Goal: Information Seeking & Learning: Learn about a topic

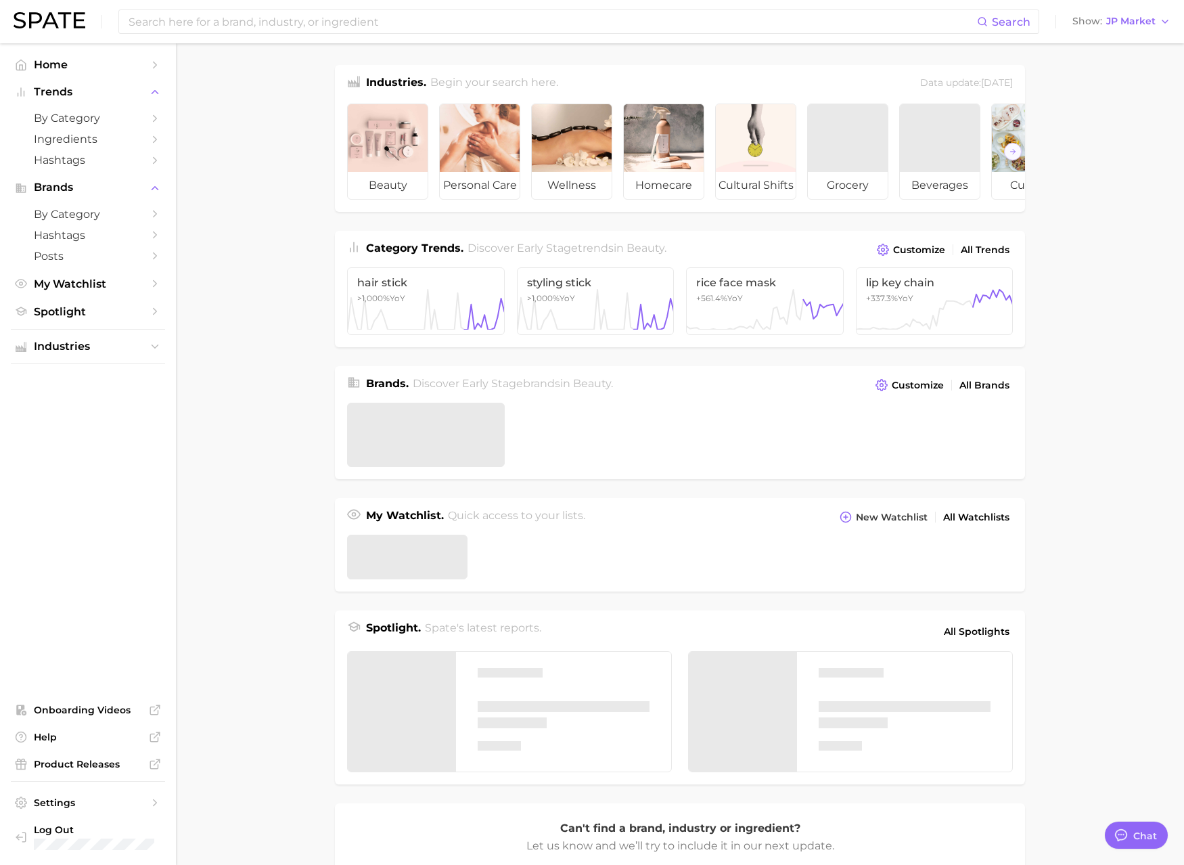
type textarea "x"
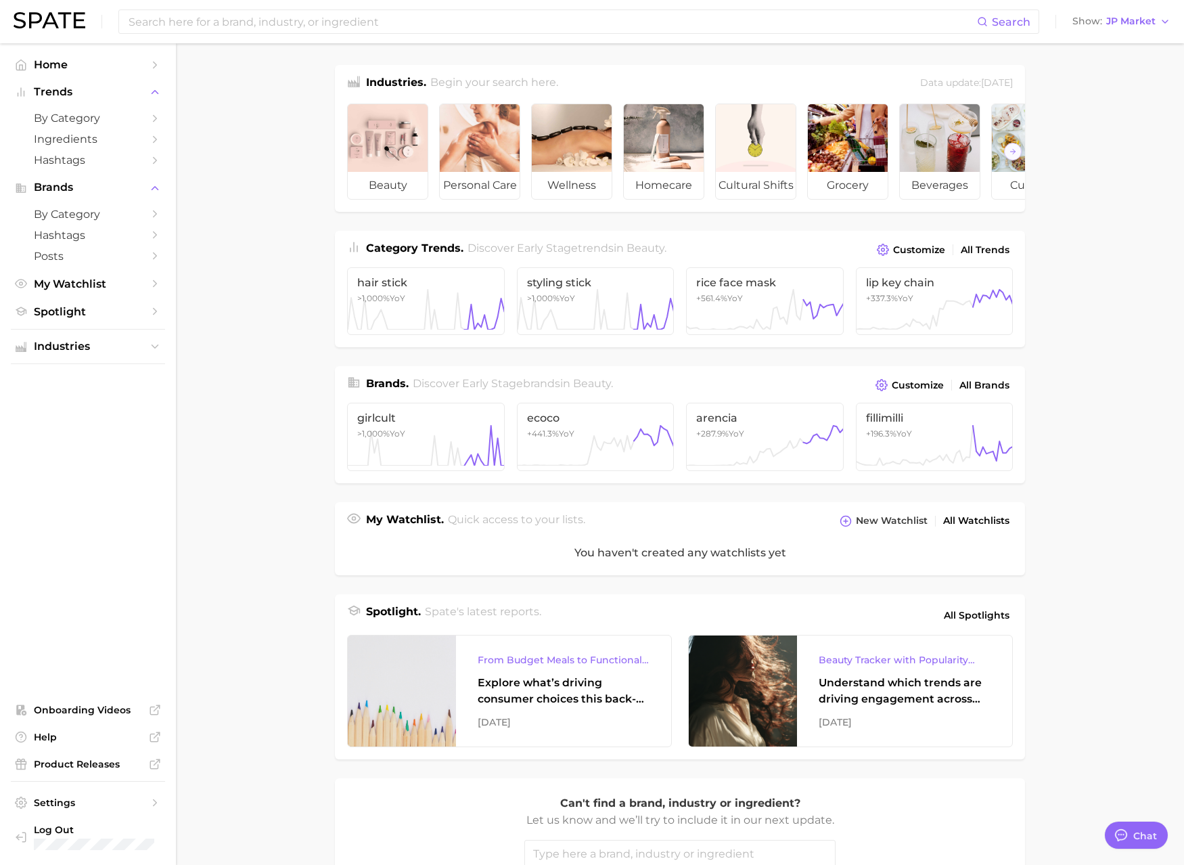
scroll to position [2217, 0]
click at [1145, 22] on span "JP Market" at bounding box center [1130, 21] width 49 height 7
click at [1122, 48] on span "[GEOGRAPHIC_DATA]" at bounding box center [1128, 43] width 105 height 11
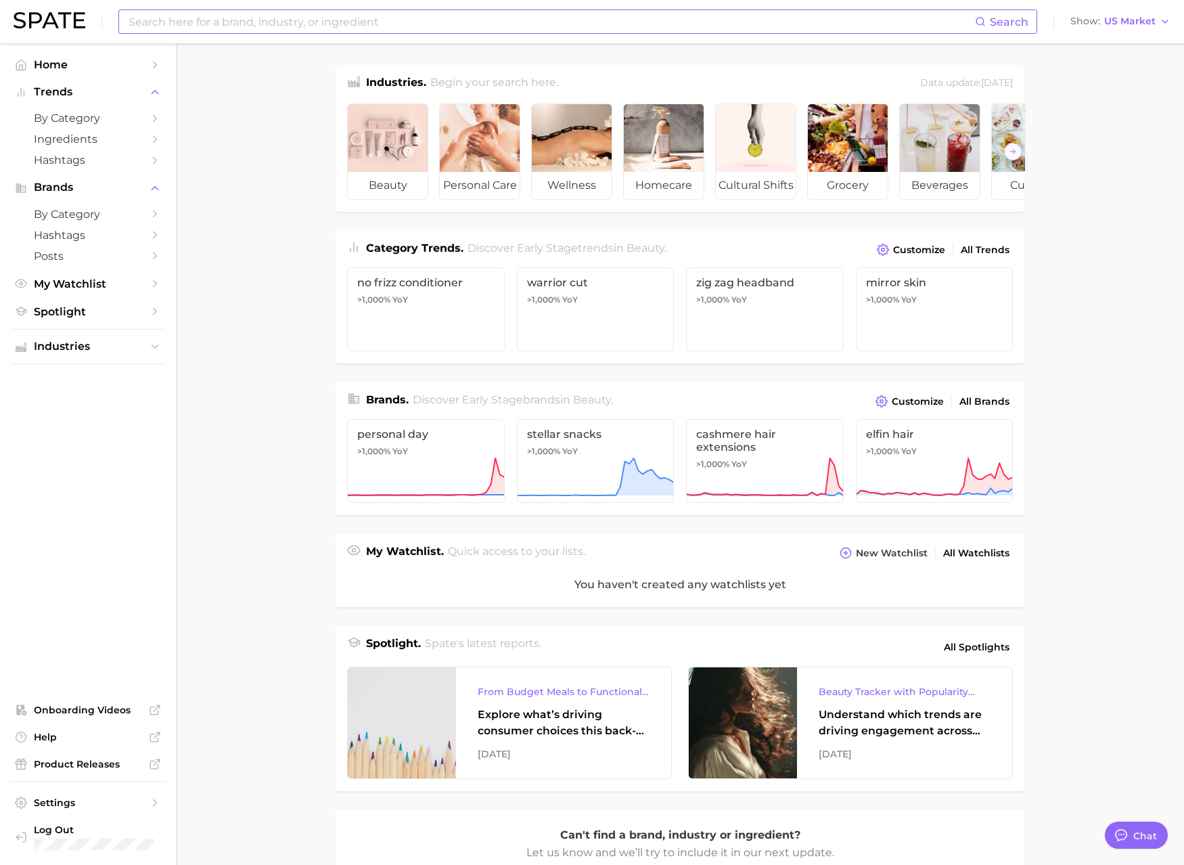
click at [899, 30] on input at bounding box center [551, 21] width 848 height 23
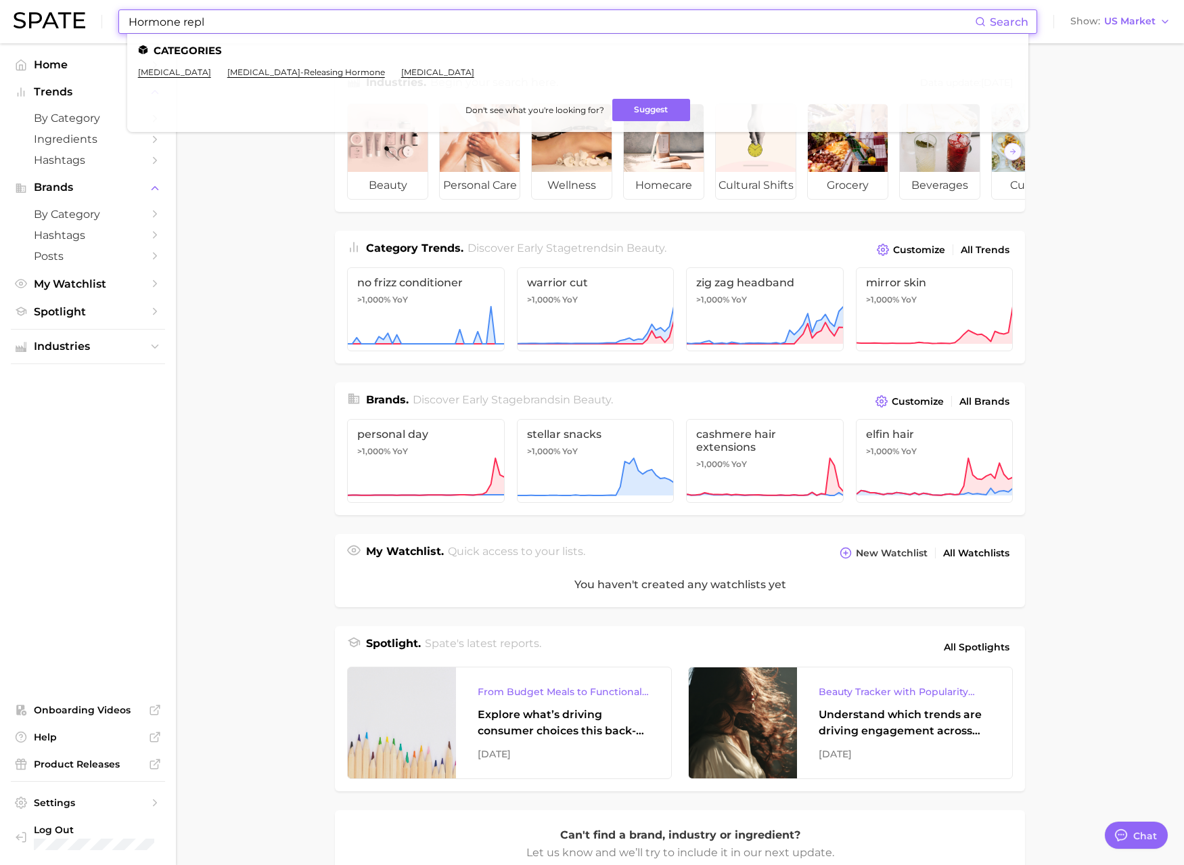
scroll to position [11, 0]
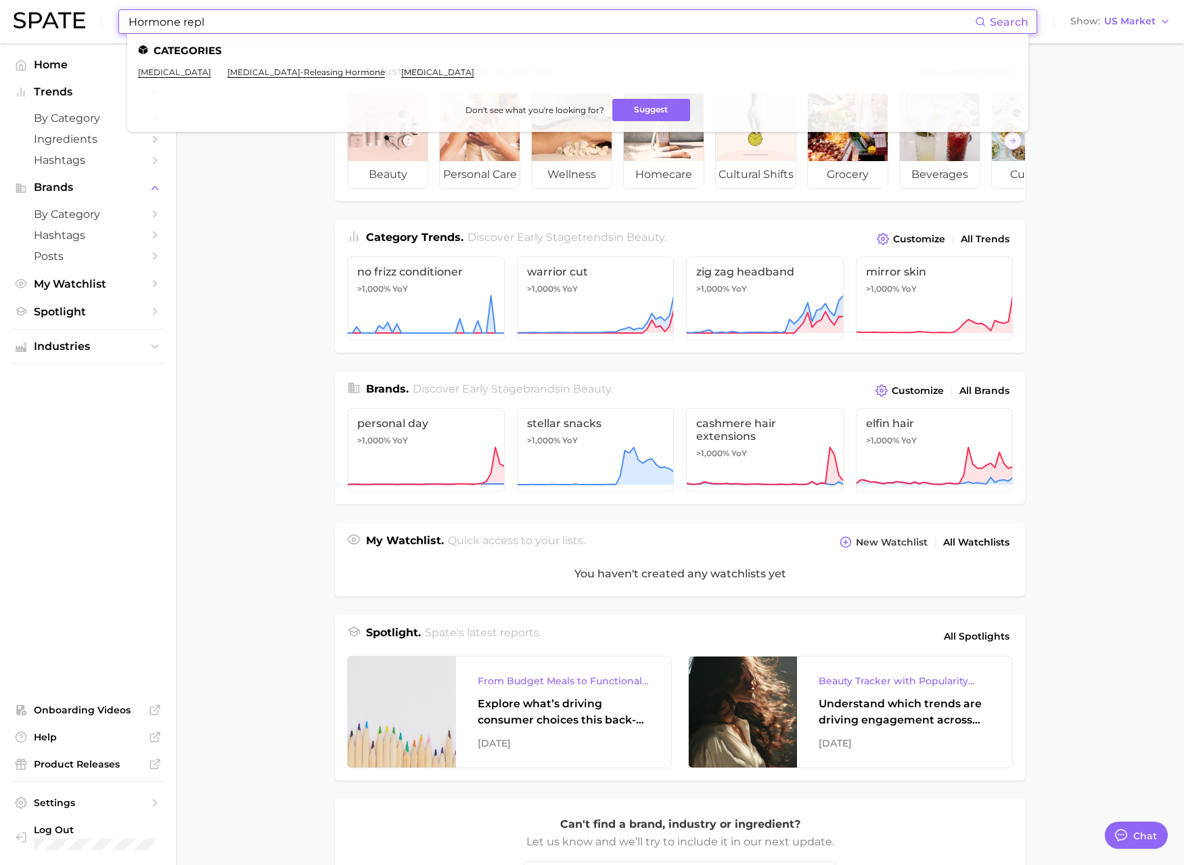
drag, startPoint x: 238, startPoint y: 22, endPoint x: 74, endPoint y: 8, distance: 164.3
click at [74, 8] on div "Hormone repl Search Categories [MEDICAL_DATA] [MEDICAL_DATA]-releasing hormone …" at bounding box center [592, 21] width 1157 height 43
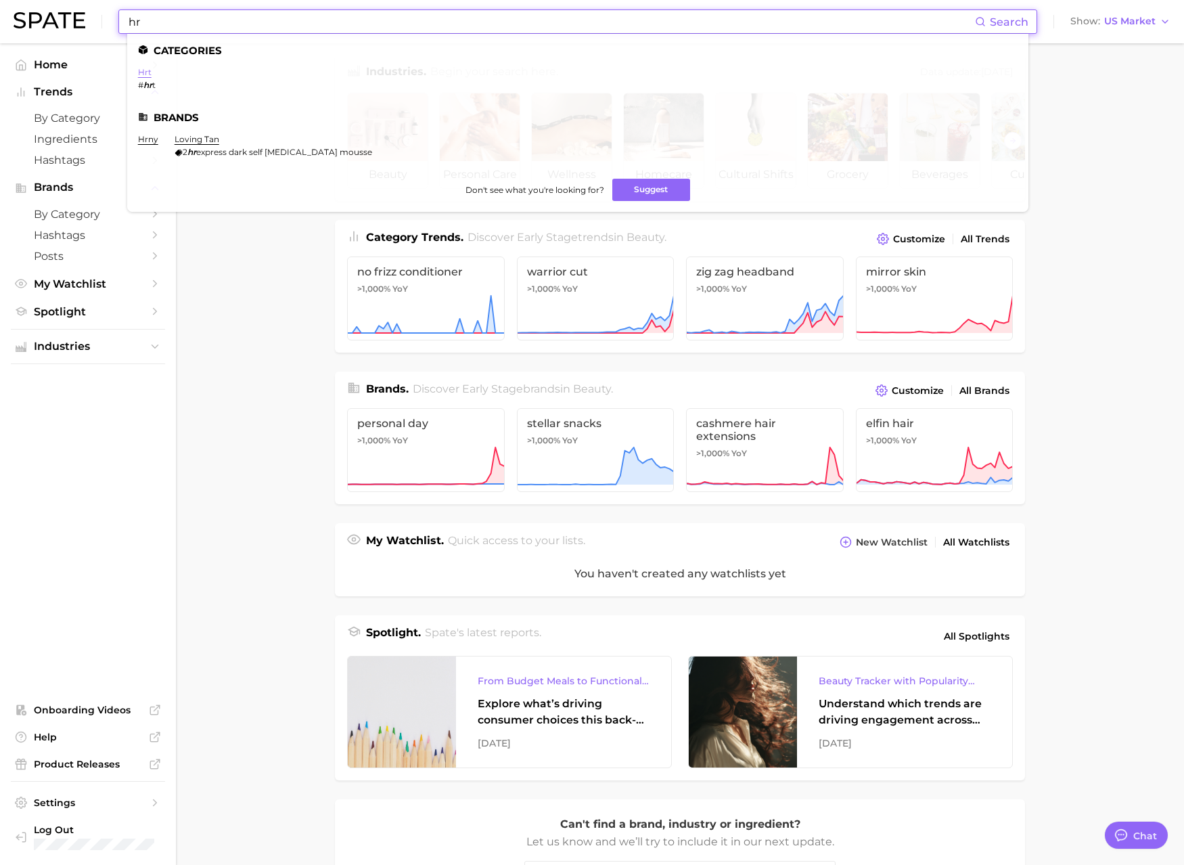
type input "hr"
click at [145, 69] on link "hrt" at bounding box center [145, 72] width 14 height 10
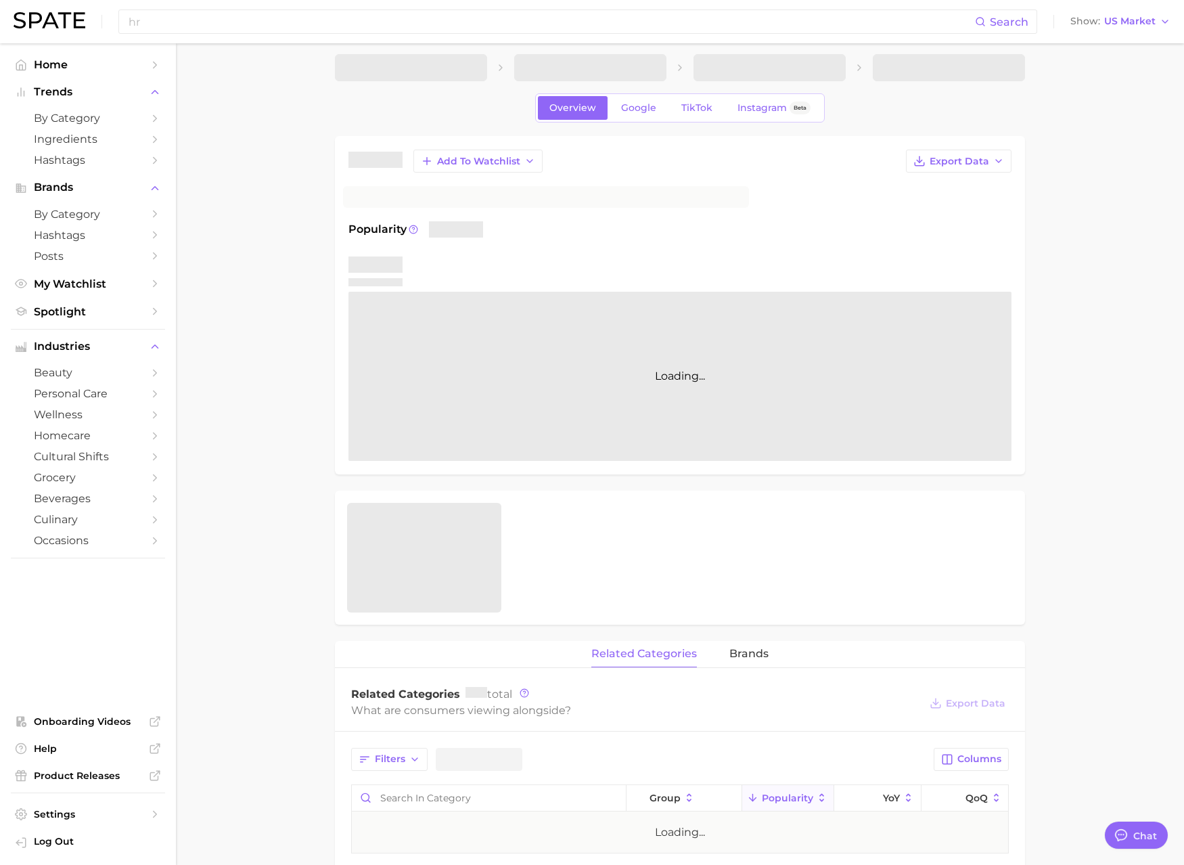
scroll to position [3, 0]
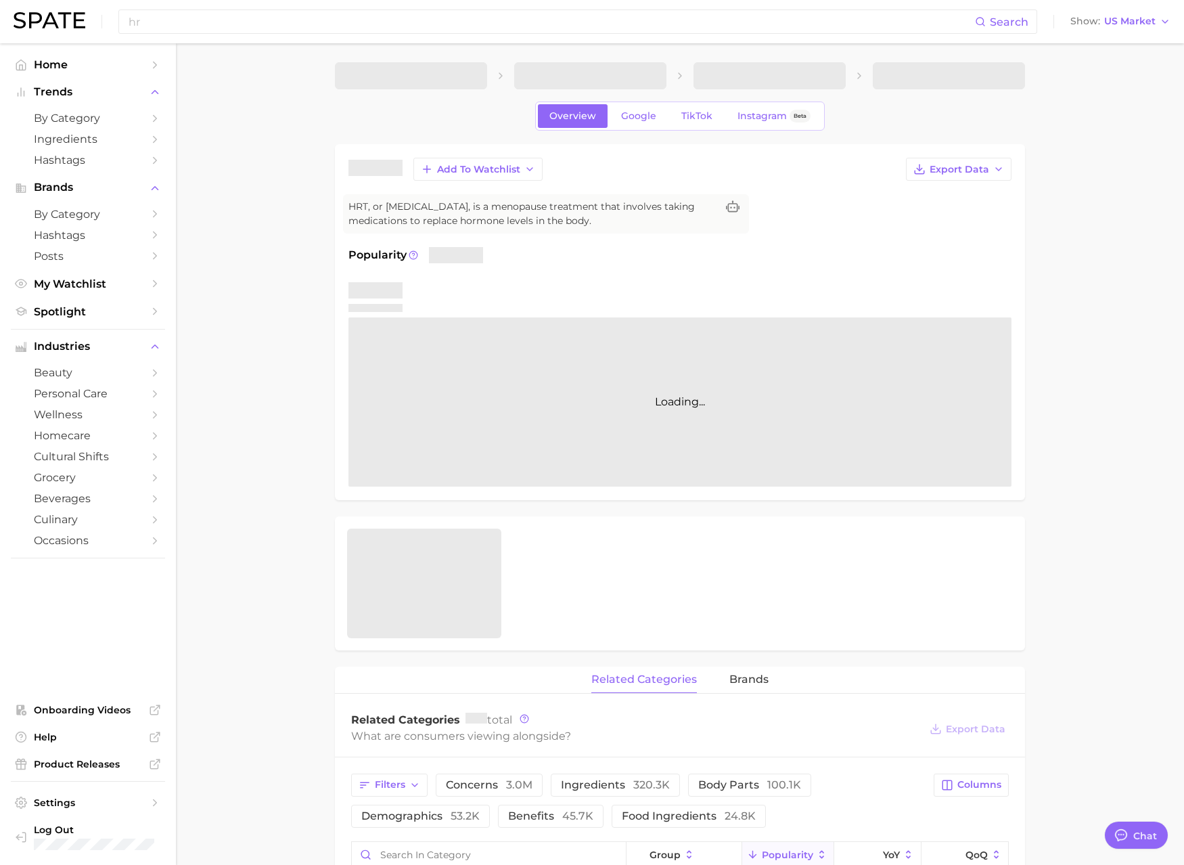
type textarea "x"
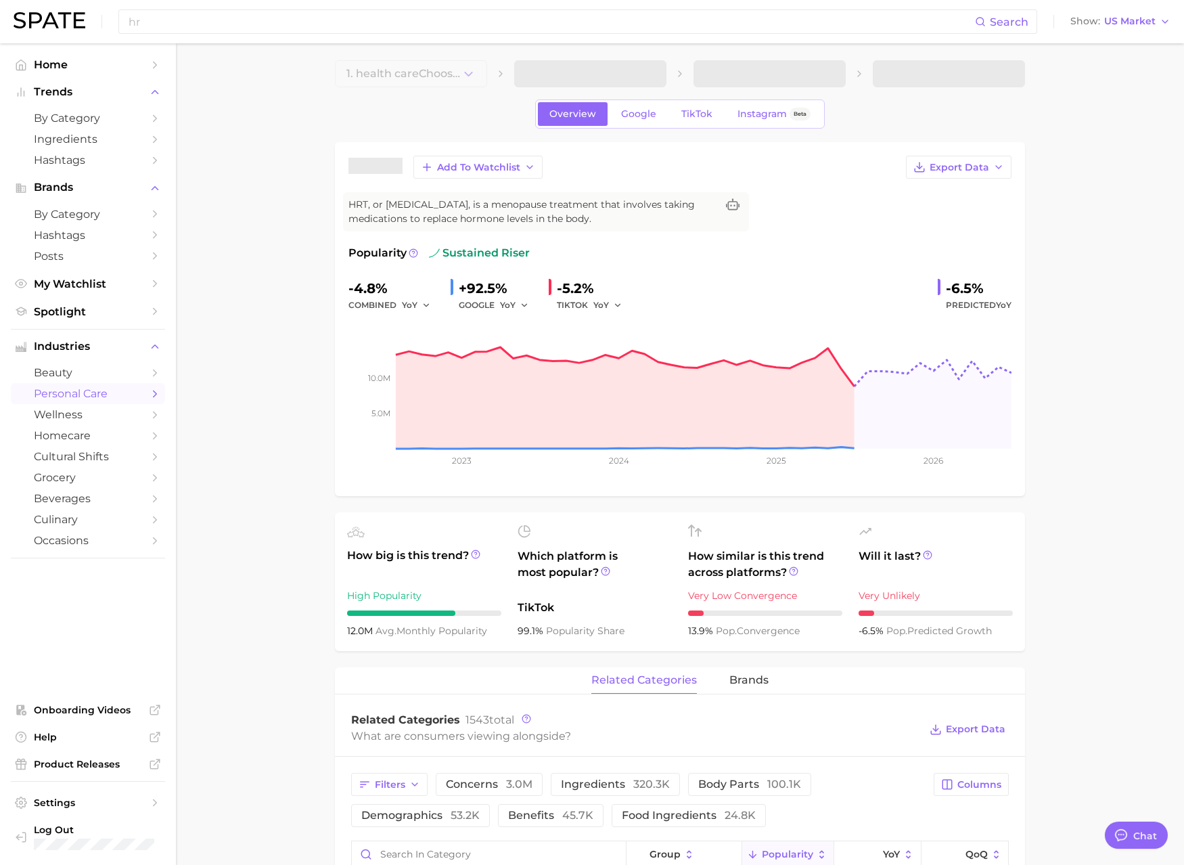
scroll to position [6, 0]
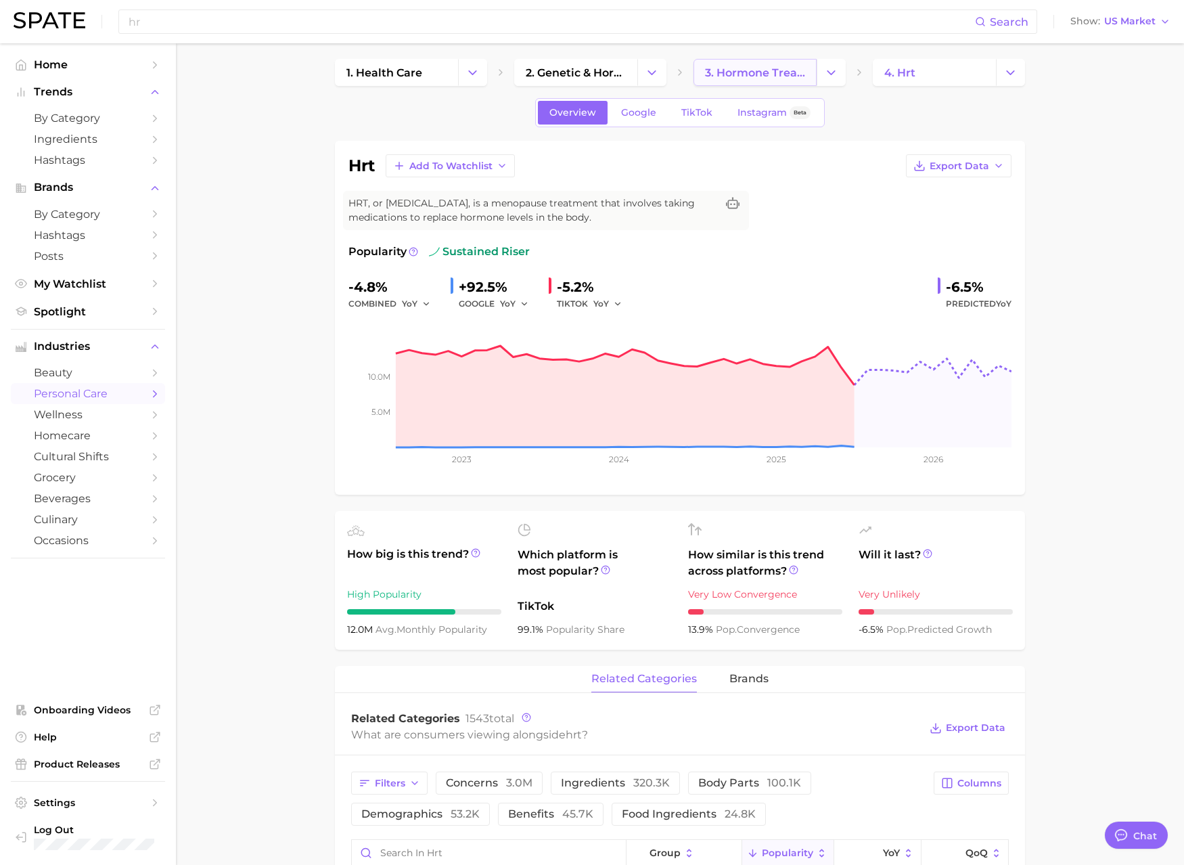
click at [788, 79] on link "3. hormone treatments" at bounding box center [754, 72] width 123 height 27
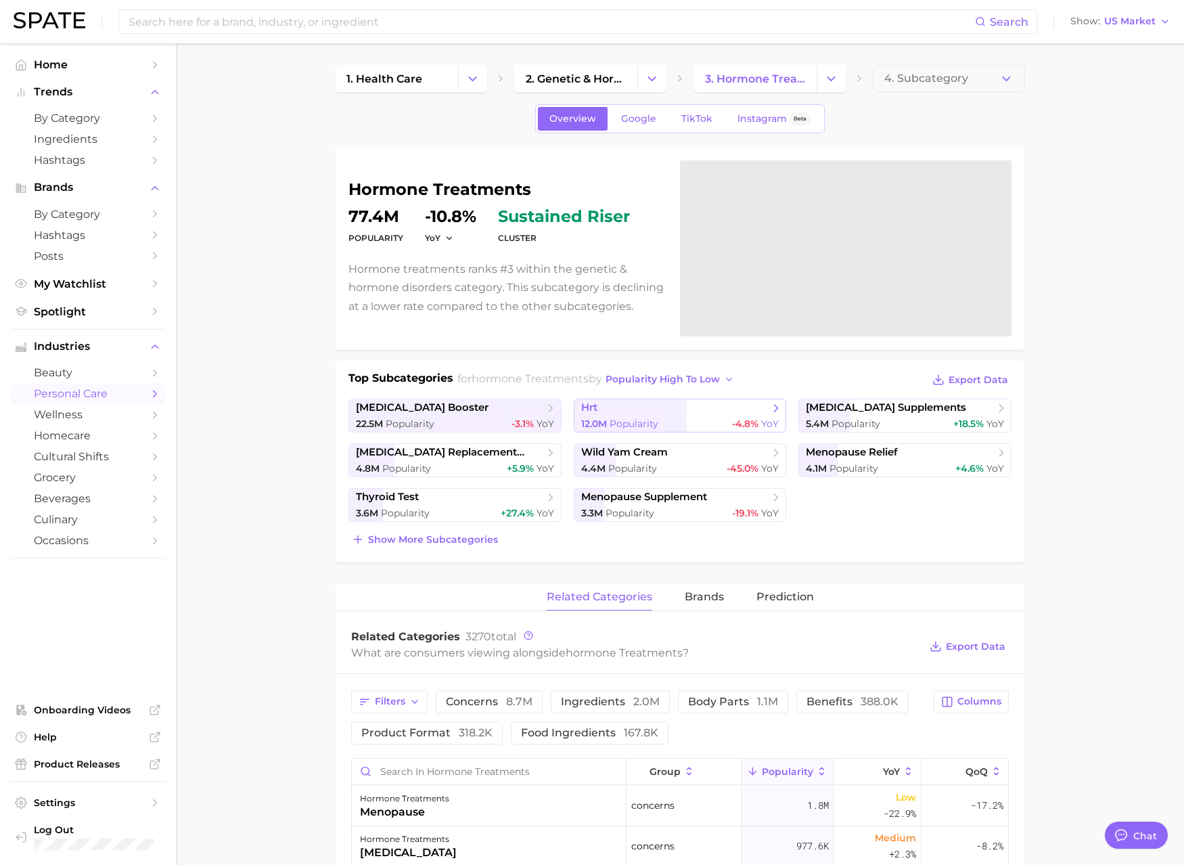
click at [620, 407] on span "hrt" at bounding box center [675, 408] width 188 height 14
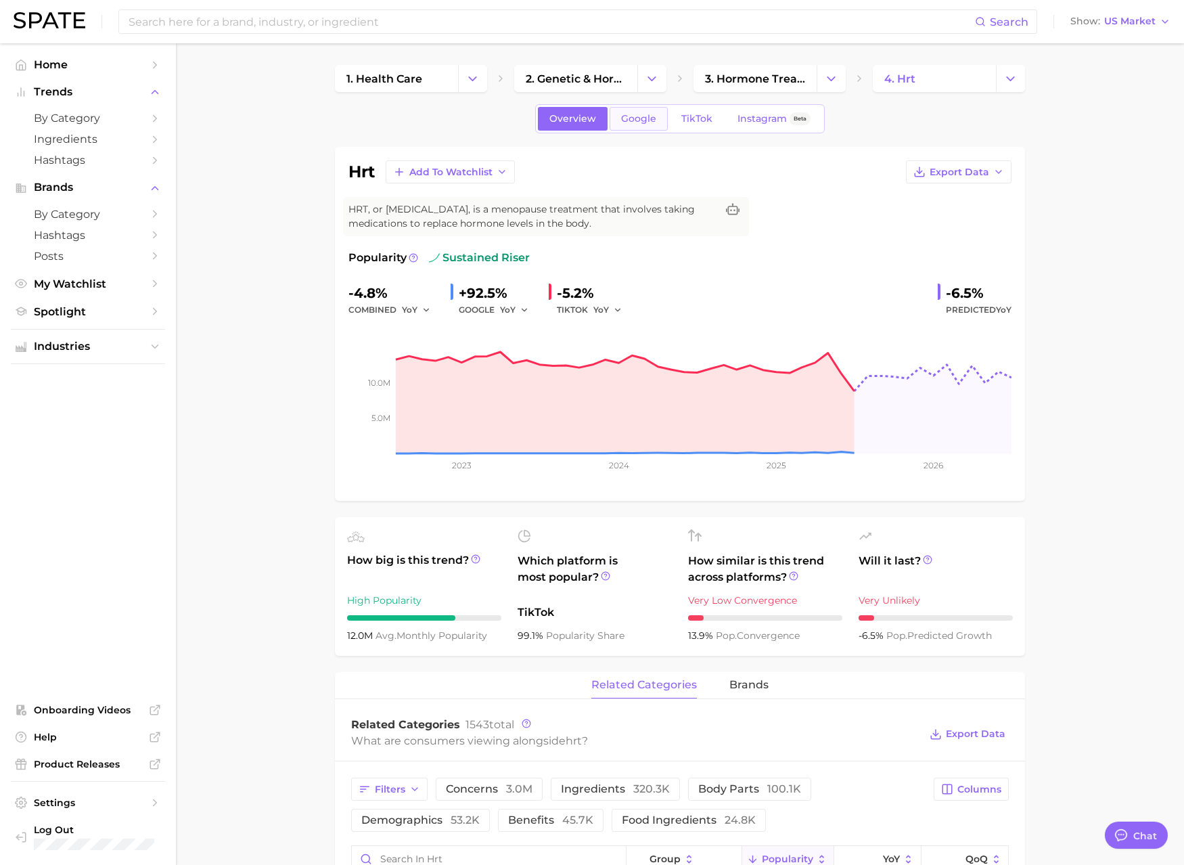
click at [619, 125] on link "Google" at bounding box center [638, 119] width 58 height 24
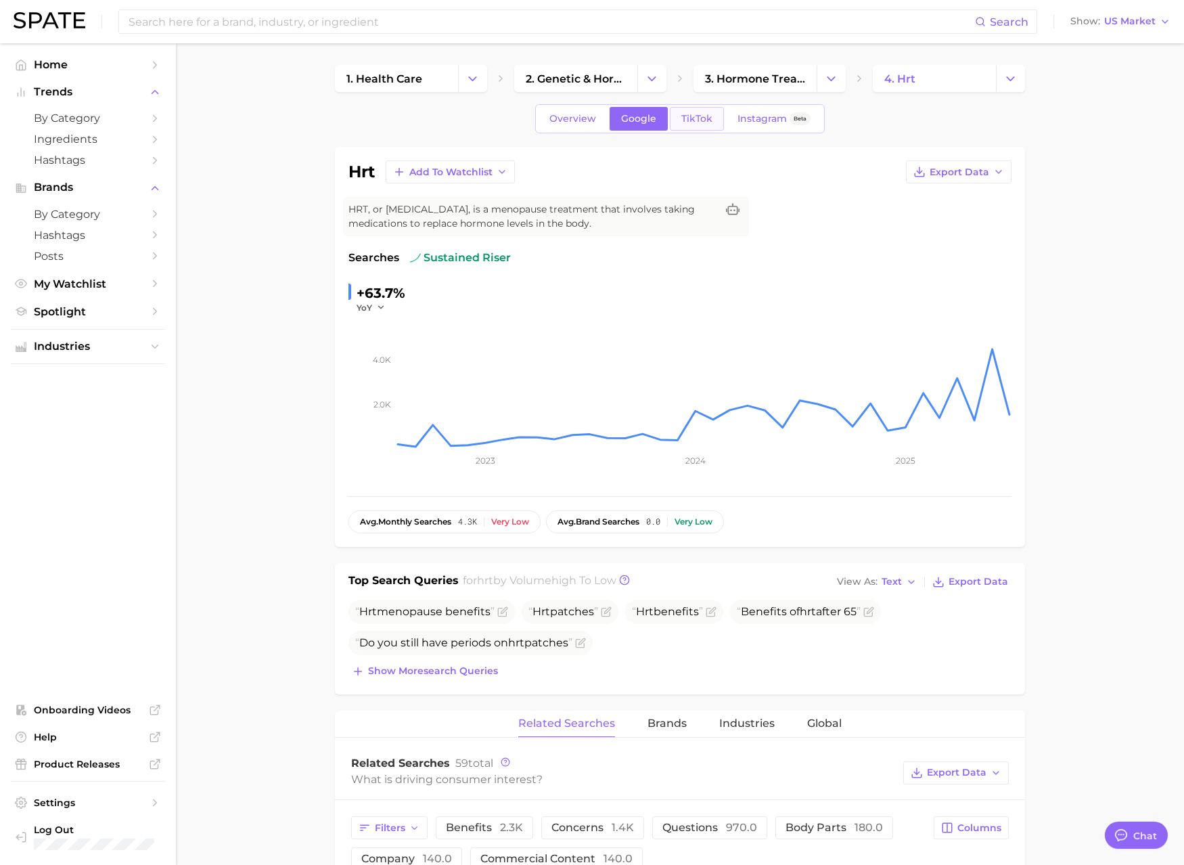
click at [697, 129] on link "TikTok" at bounding box center [697, 119] width 54 height 24
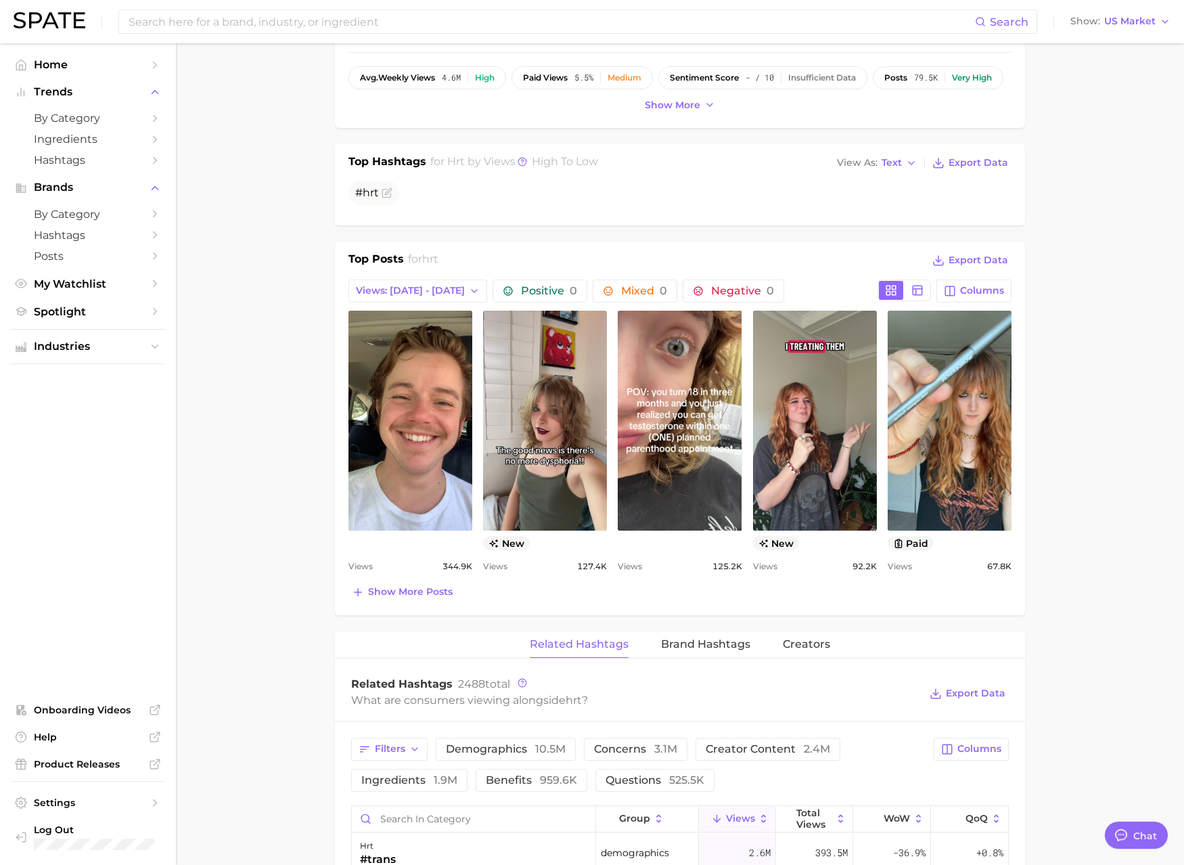
scroll to position [448, 0]
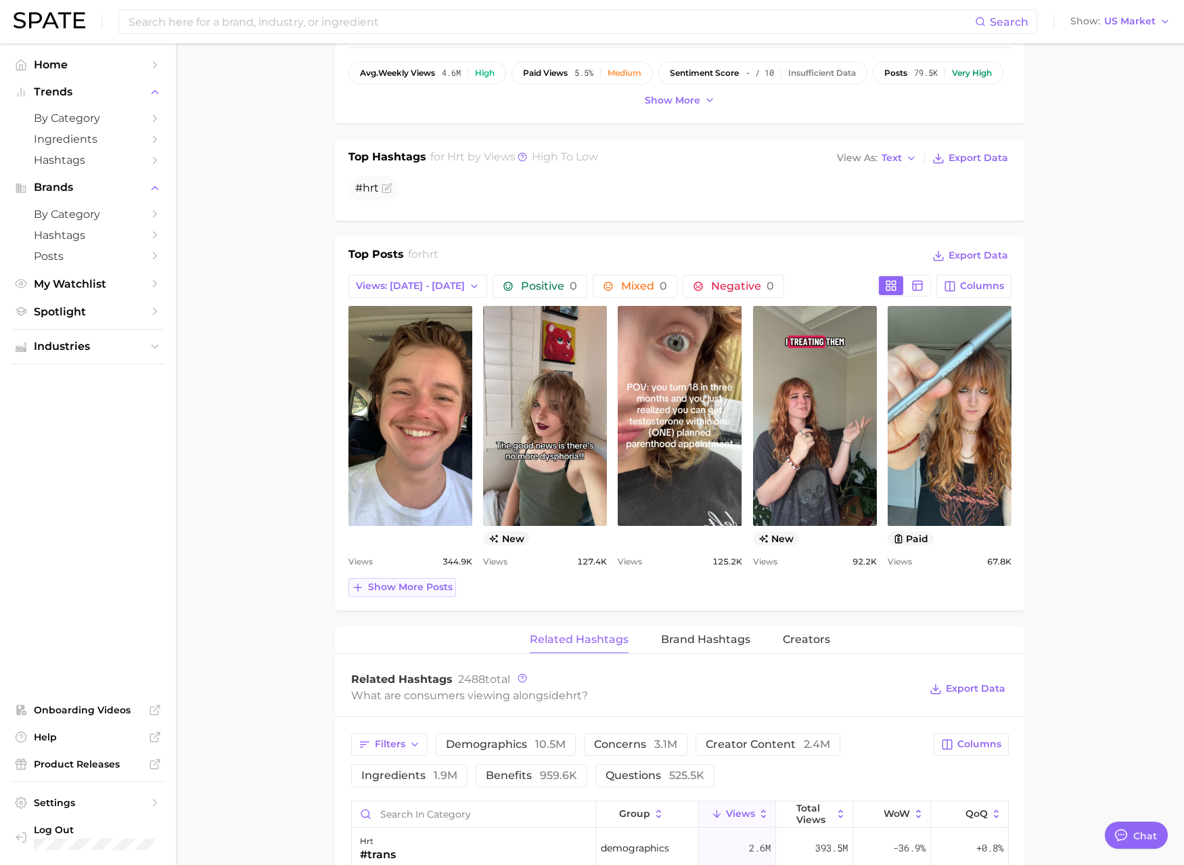
click at [421, 586] on span "Show more posts" at bounding box center [410, 586] width 85 height 11
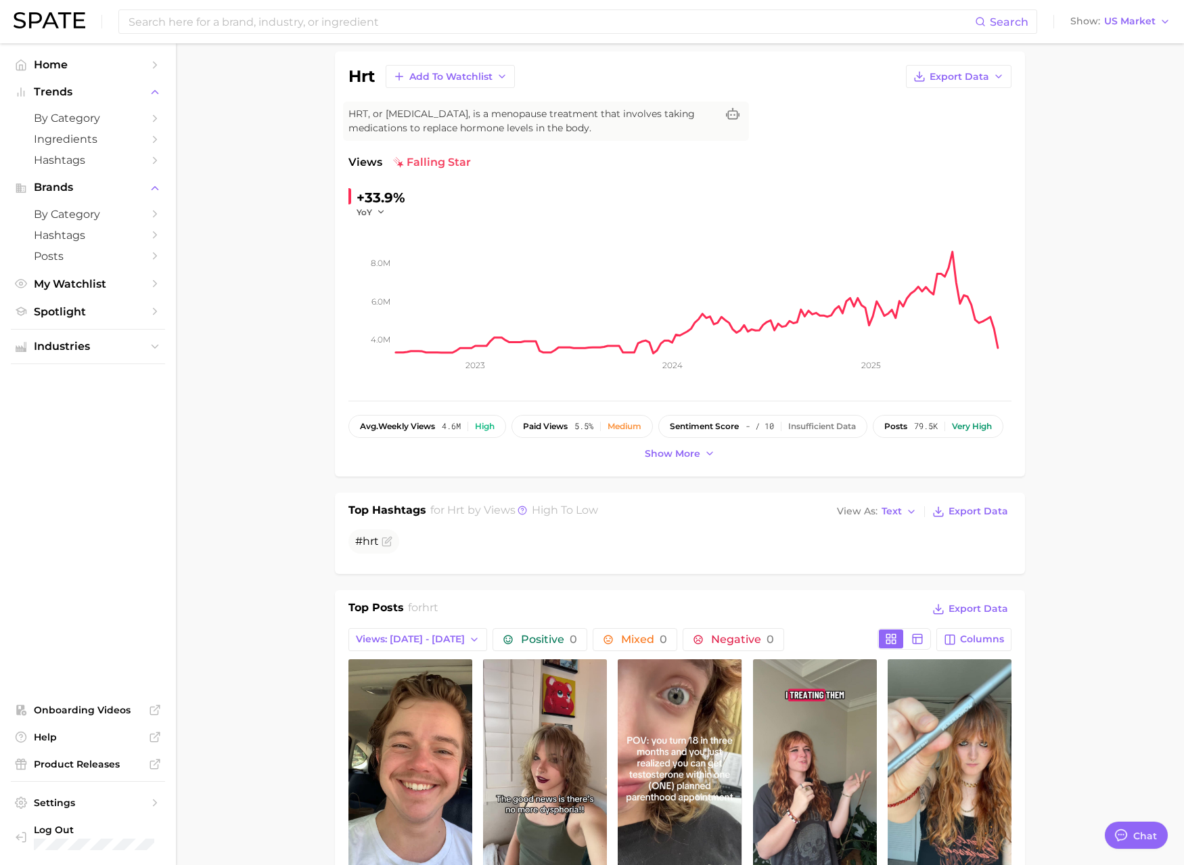
scroll to position [0, 0]
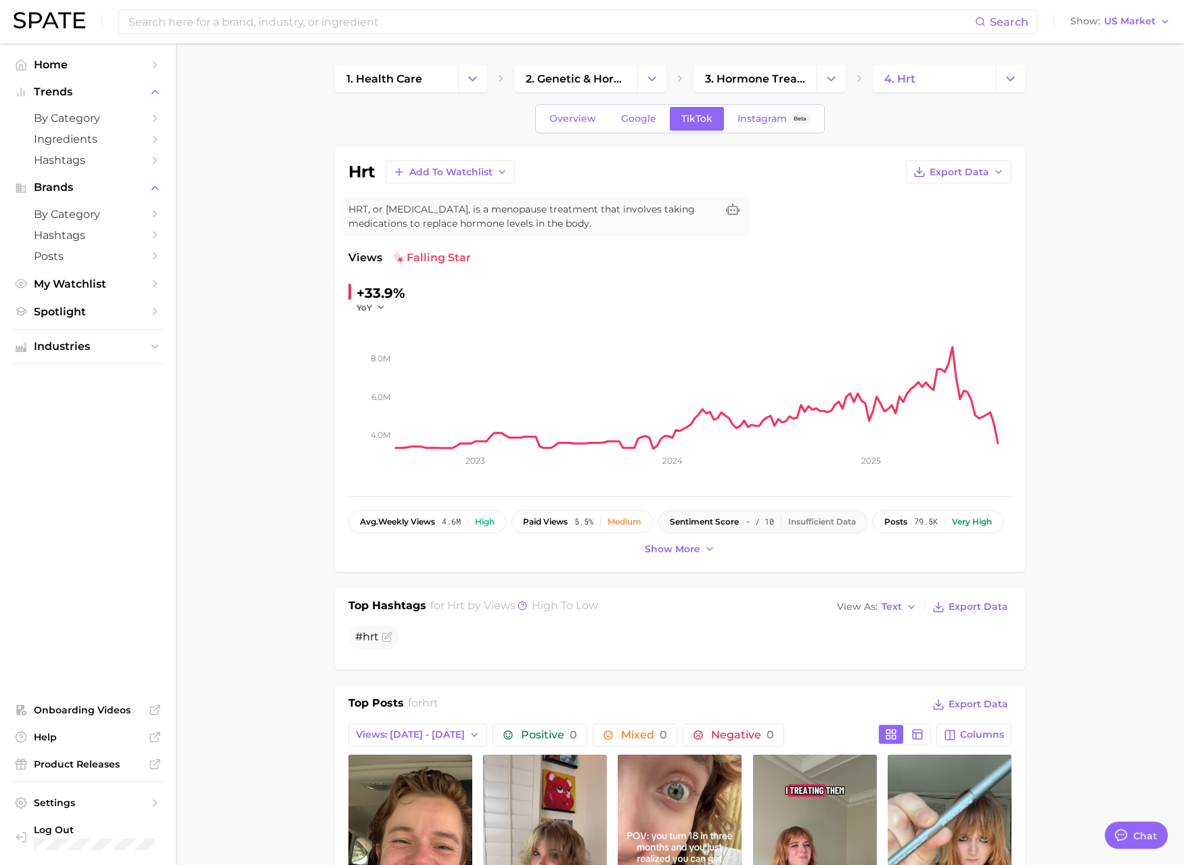
click at [713, 526] on button "sentiment score - / 10 Insufficient Data" at bounding box center [762, 521] width 209 height 23
